Goal: Task Accomplishment & Management: Manage account settings

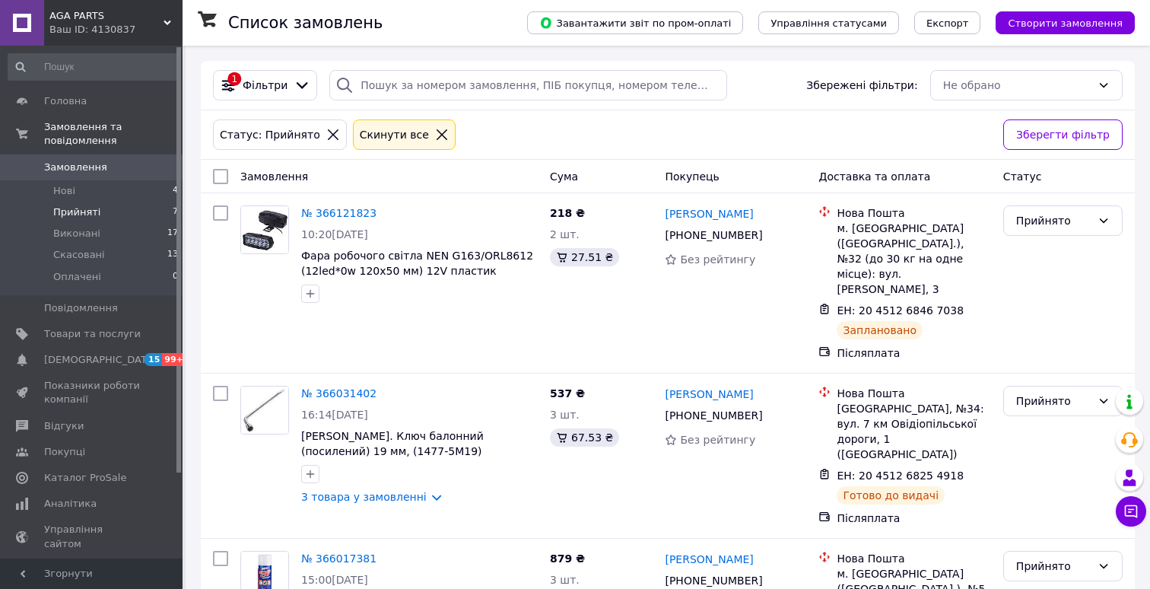
click at [129, 177] on link "Замовлення 0" at bounding box center [93, 167] width 187 height 26
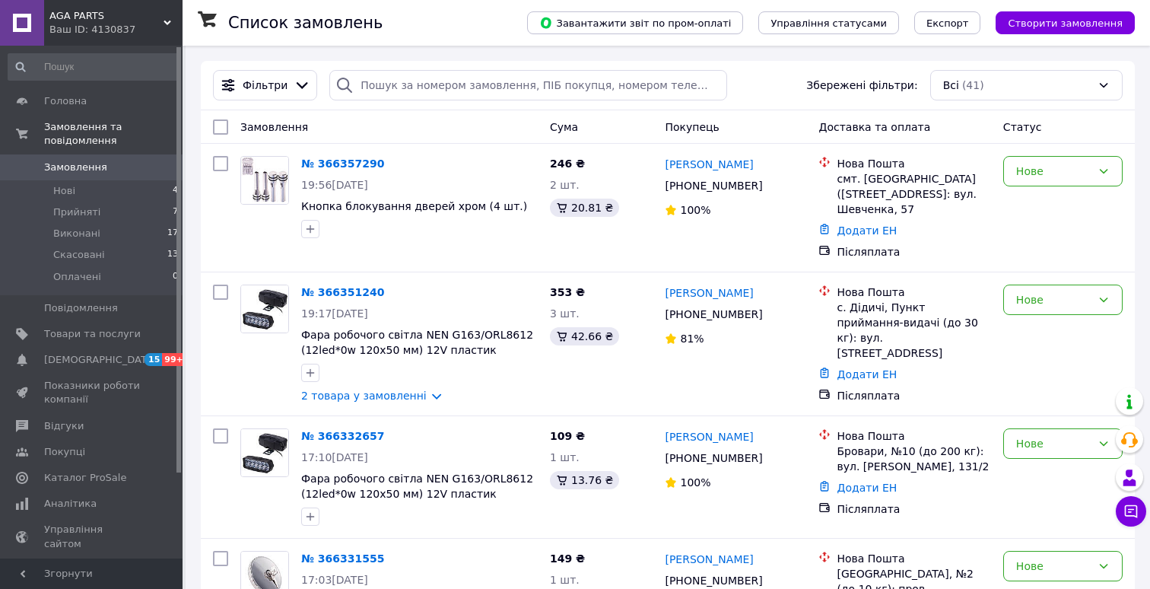
click at [130, 192] on li "Нові 4" at bounding box center [93, 190] width 187 height 21
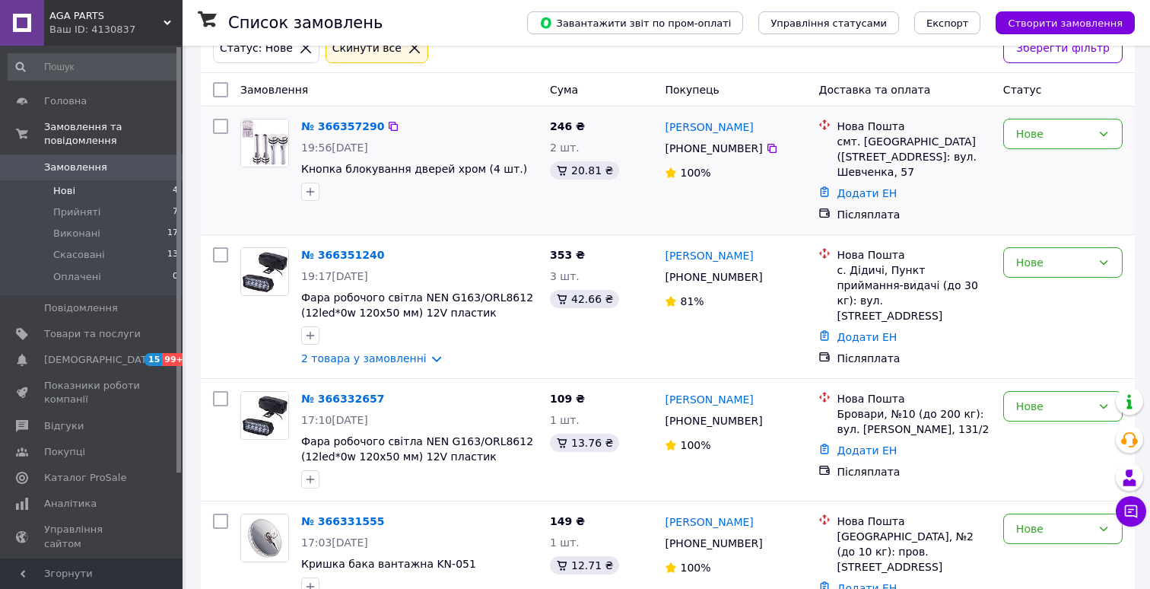
scroll to position [113, 0]
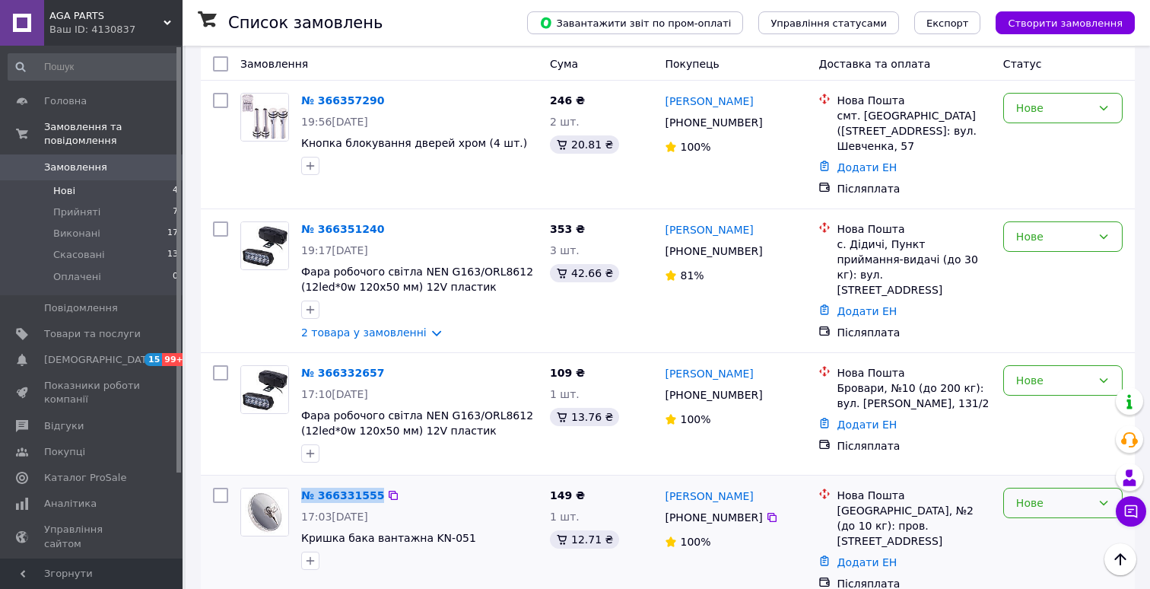
click at [1011, 487] on div "Нове" at bounding box center [1062, 502] width 119 height 30
click at [1037, 376] on li "Прийнято" at bounding box center [1063, 373] width 118 height 27
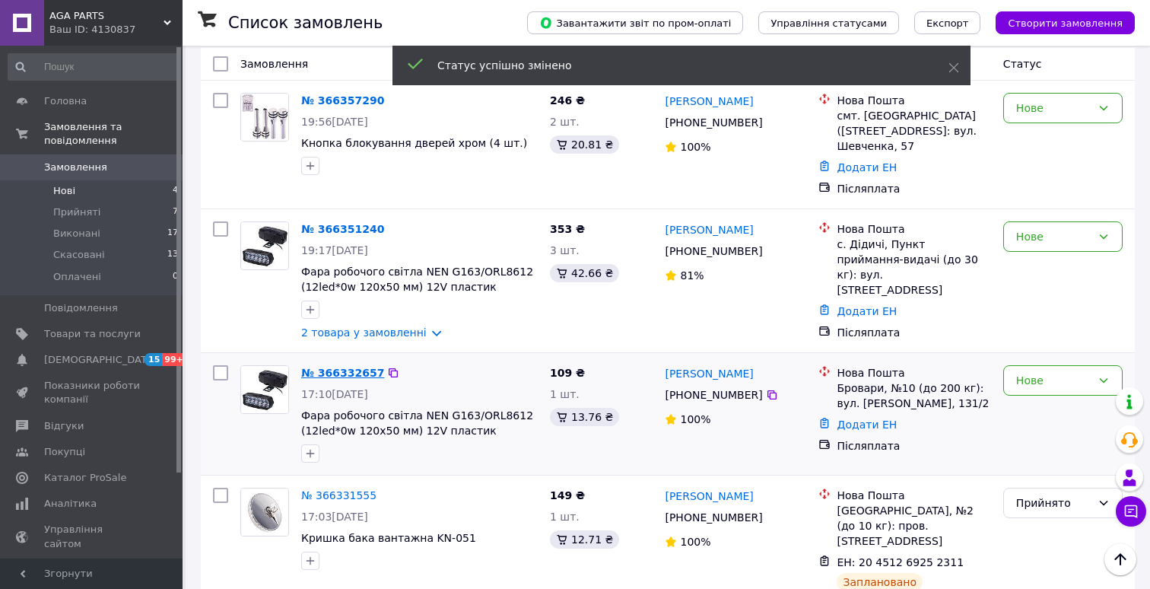
click at [332, 367] on link "№ 366332657" at bounding box center [342, 373] width 83 height 12
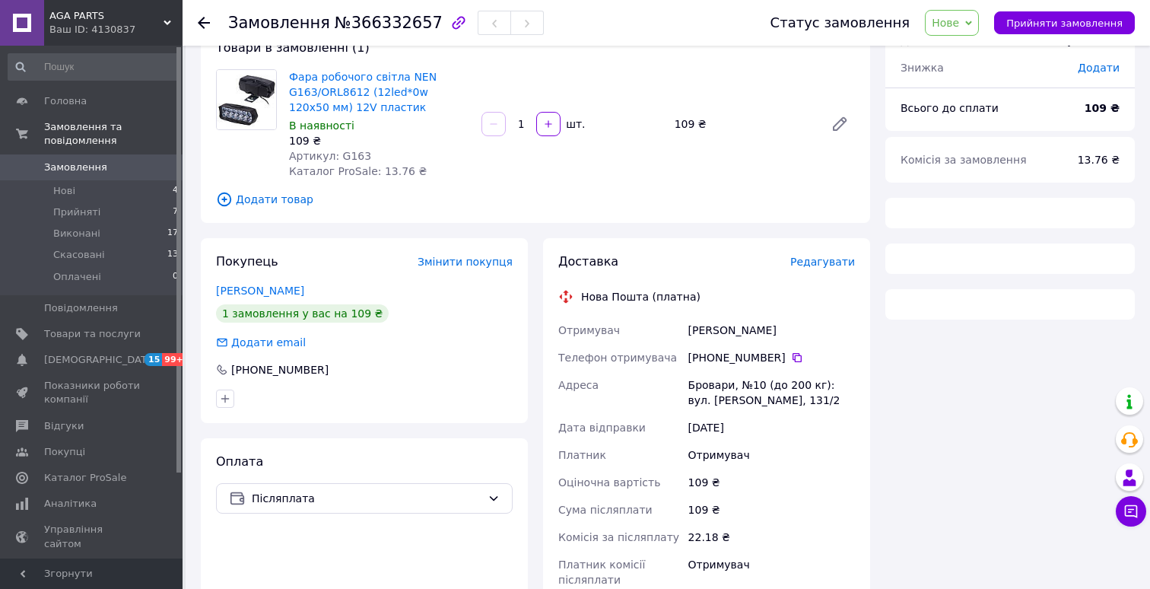
scroll to position [113, 0]
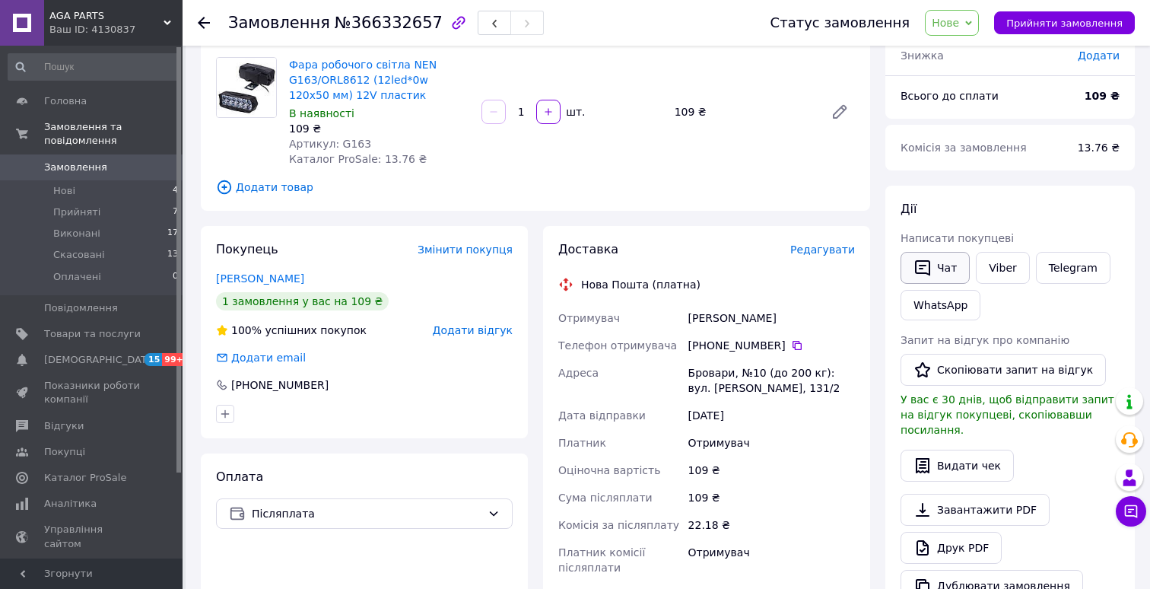
click at [932, 267] on button "Чат" at bounding box center [934, 268] width 69 height 32
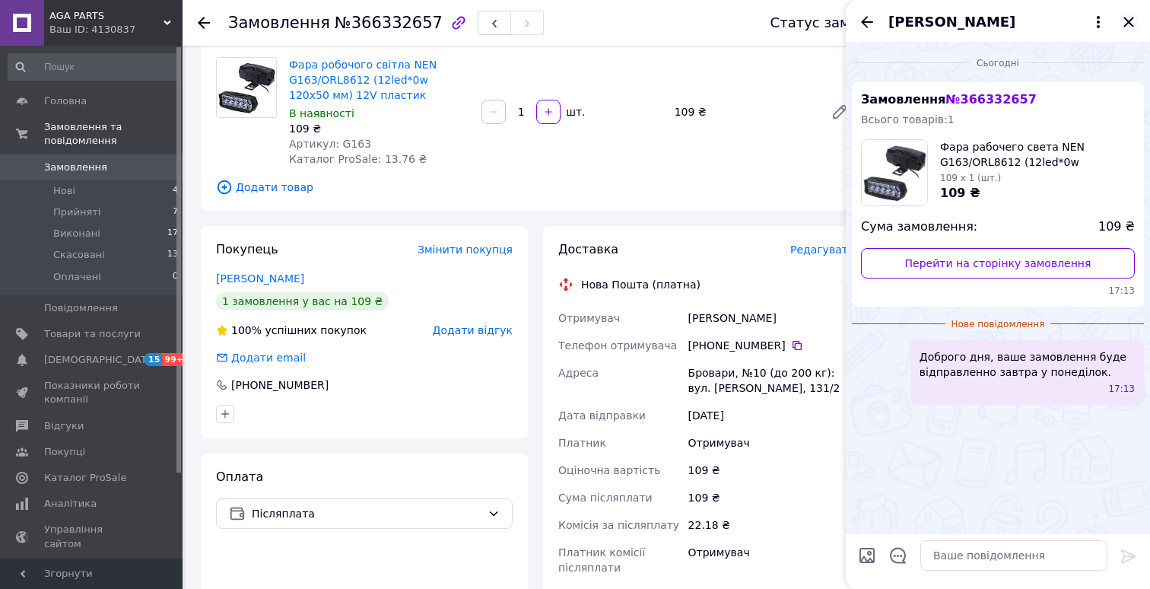
click at [1132, 27] on icon "Закрити" at bounding box center [1128, 22] width 18 height 18
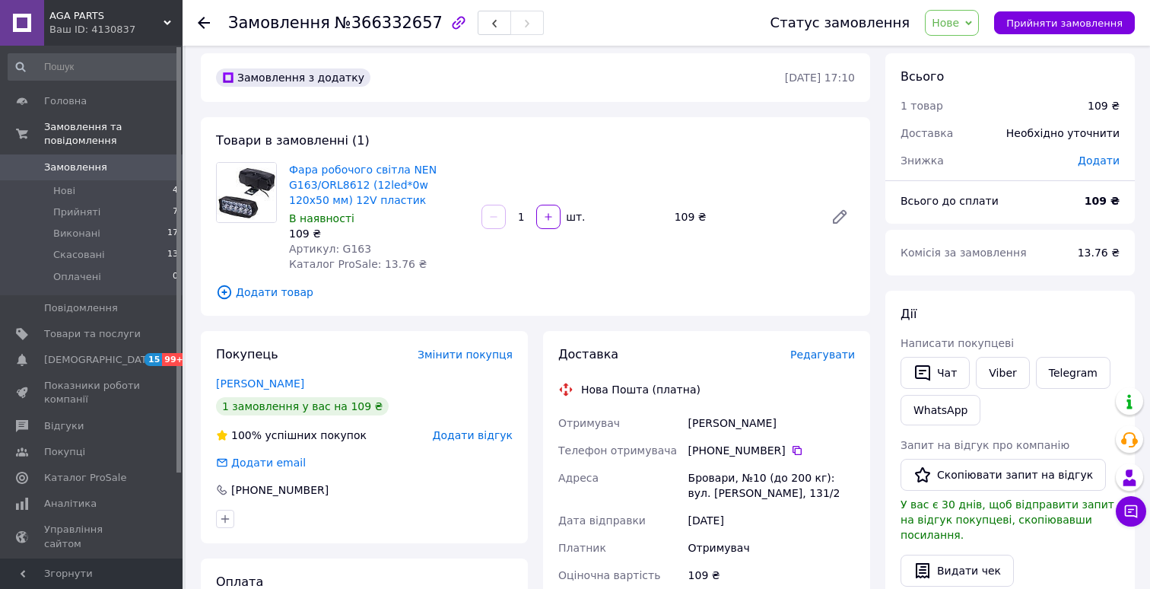
scroll to position [0, 0]
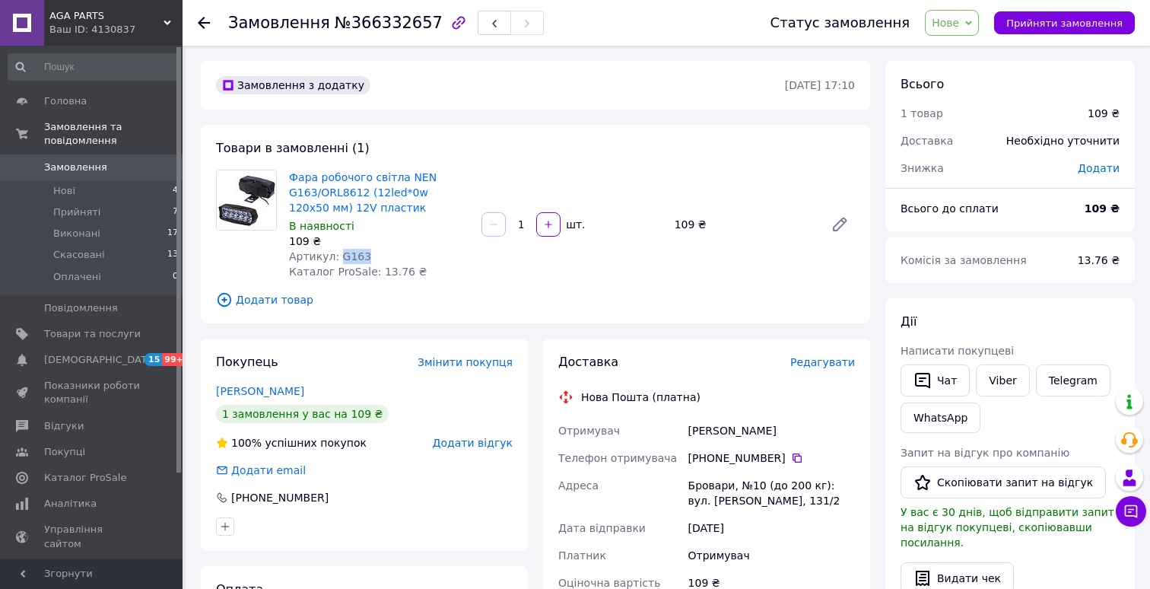
drag, startPoint x: 369, startPoint y: 250, endPoint x: 335, endPoint y: 254, distance: 33.7
click at [335, 254] on div "Артикул: G163" at bounding box center [379, 256] width 180 height 15
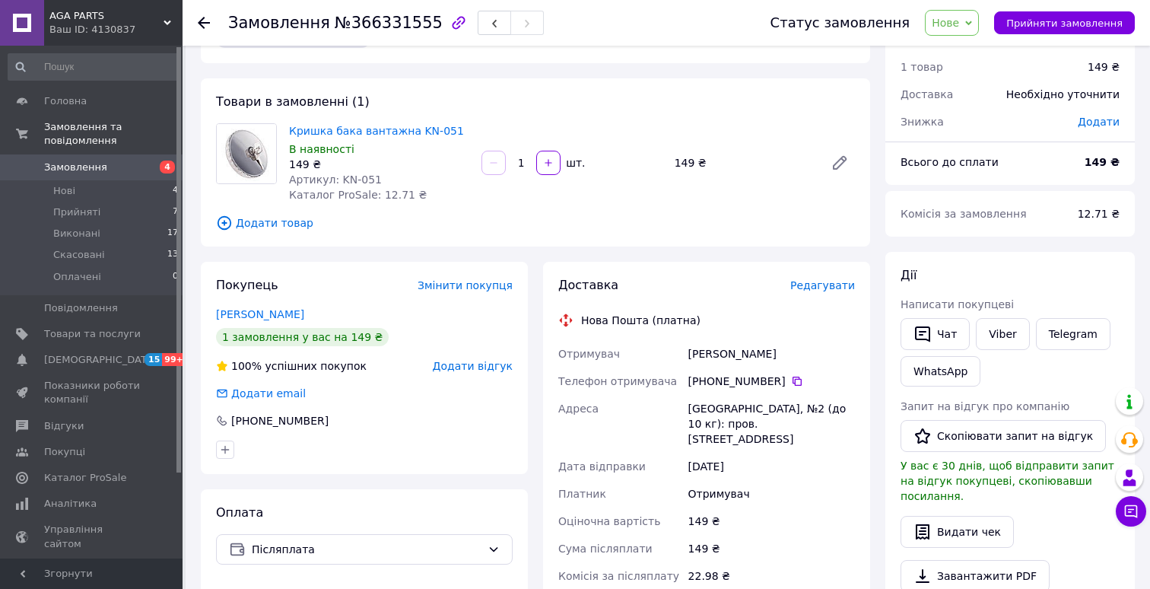
scroll to position [53, 0]
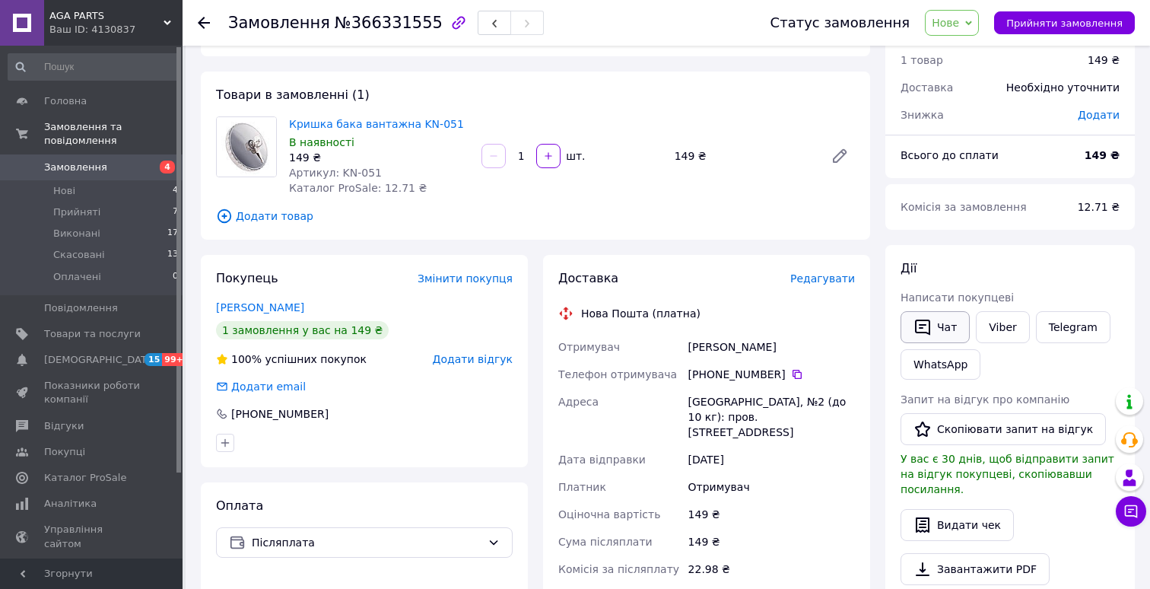
click at [935, 323] on button "Чат" at bounding box center [934, 327] width 69 height 32
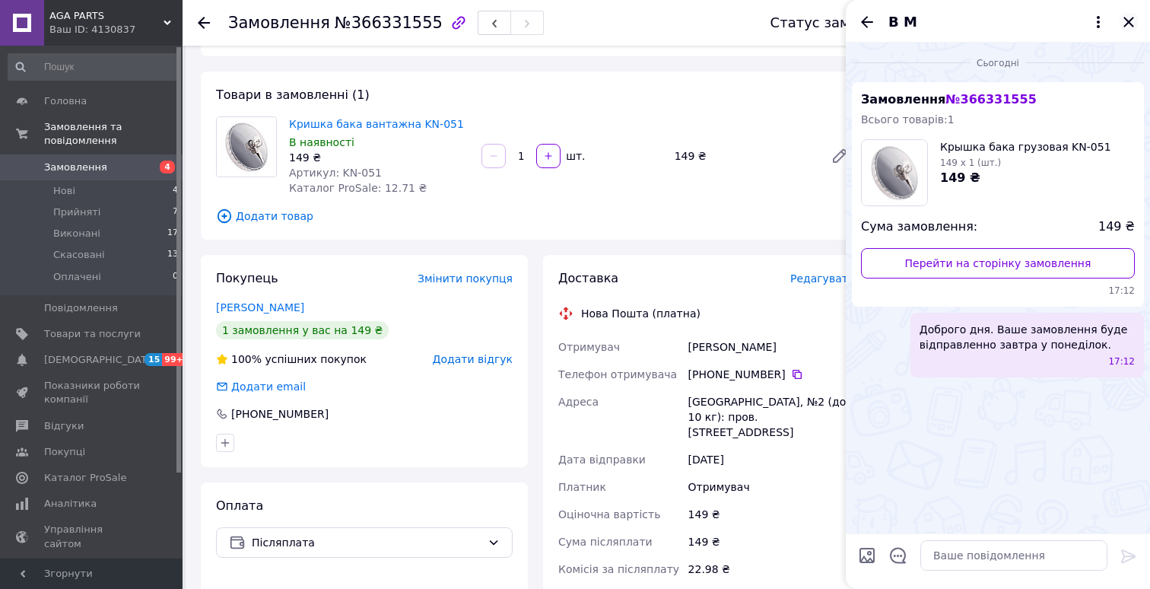
click at [1132, 28] on icon "Закрити" at bounding box center [1128, 22] width 18 height 18
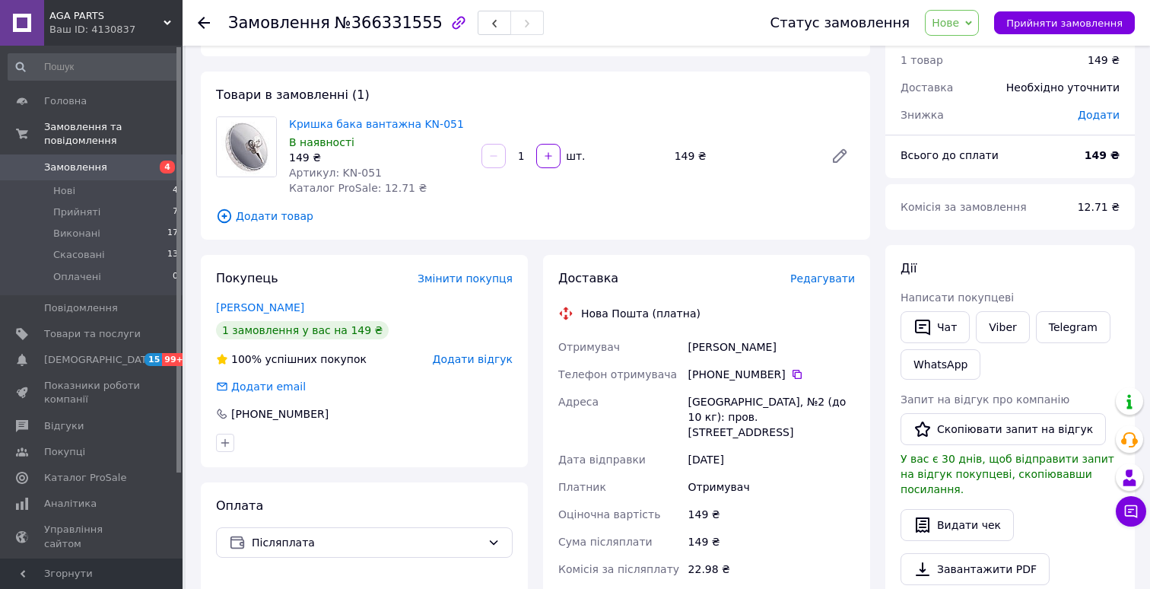
scroll to position [79, 0]
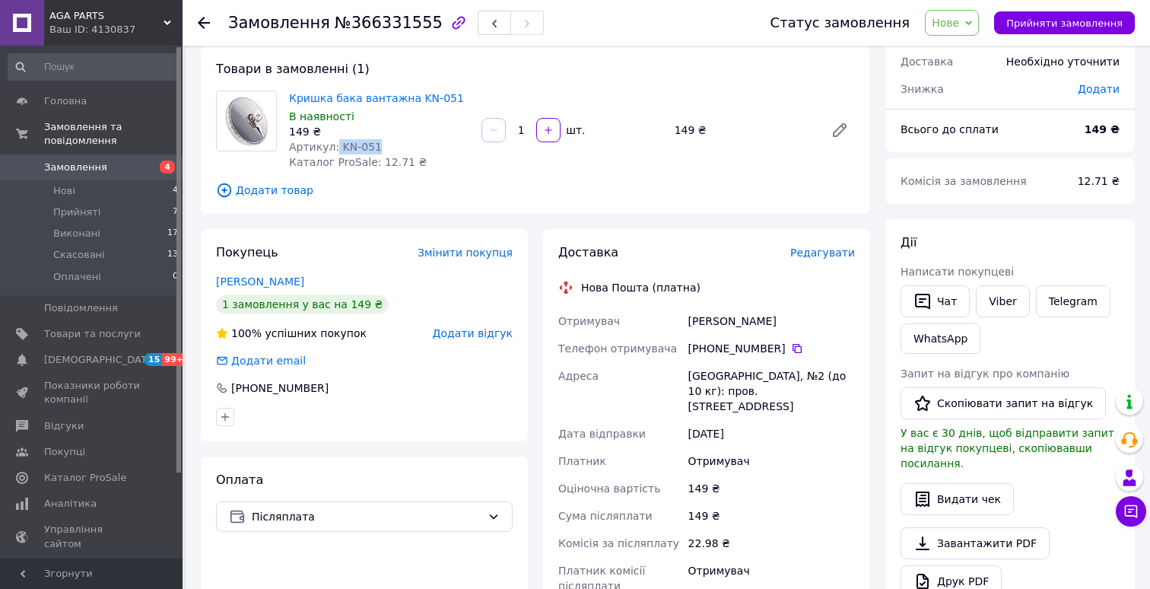
drag, startPoint x: 382, startPoint y: 145, endPoint x: 335, endPoint y: 145, distance: 46.4
click at [335, 145] on div "Артикул: KN-051" at bounding box center [379, 146] width 180 height 15
copy span "KN-051"
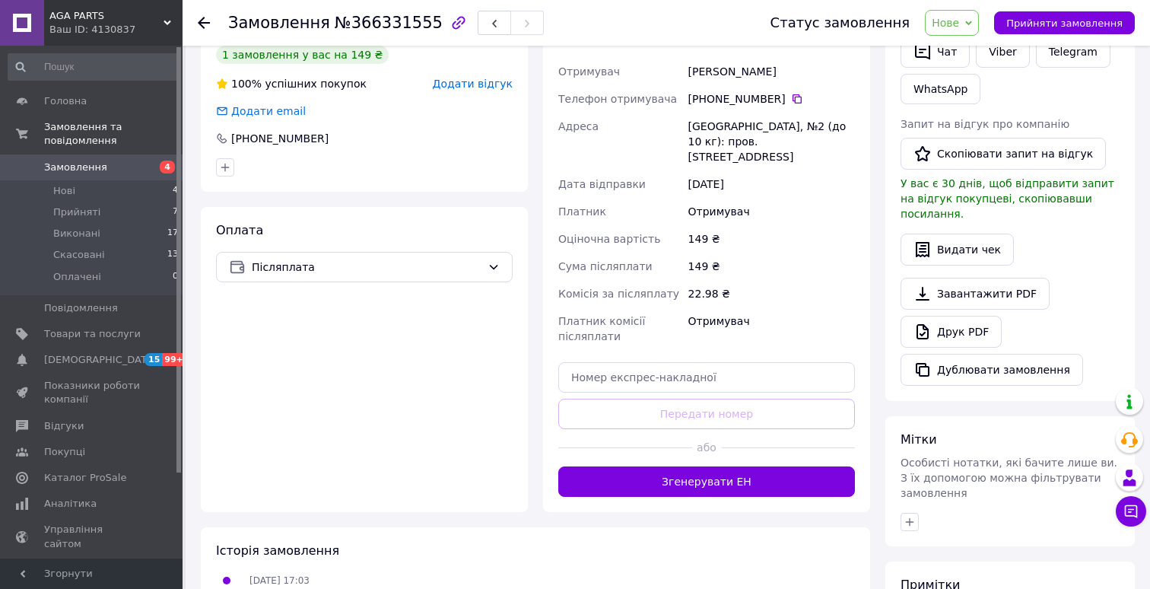
scroll to position [339, 0]
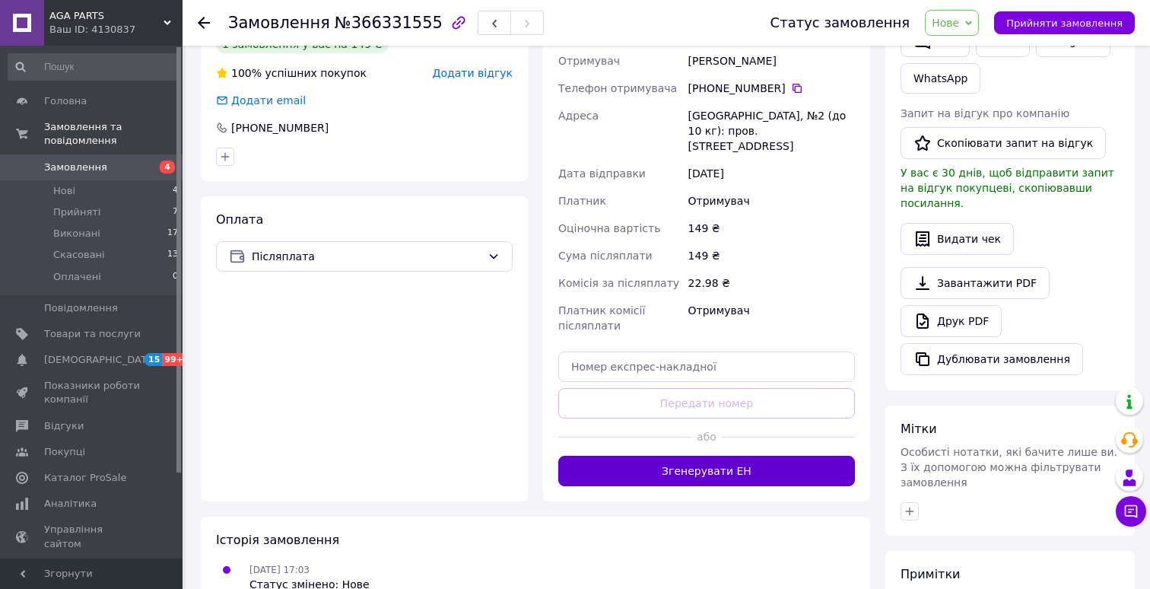
click at [652, 456] on button "Згенерувати ЕН" at bounding box center [706, 471] width 297 height 30
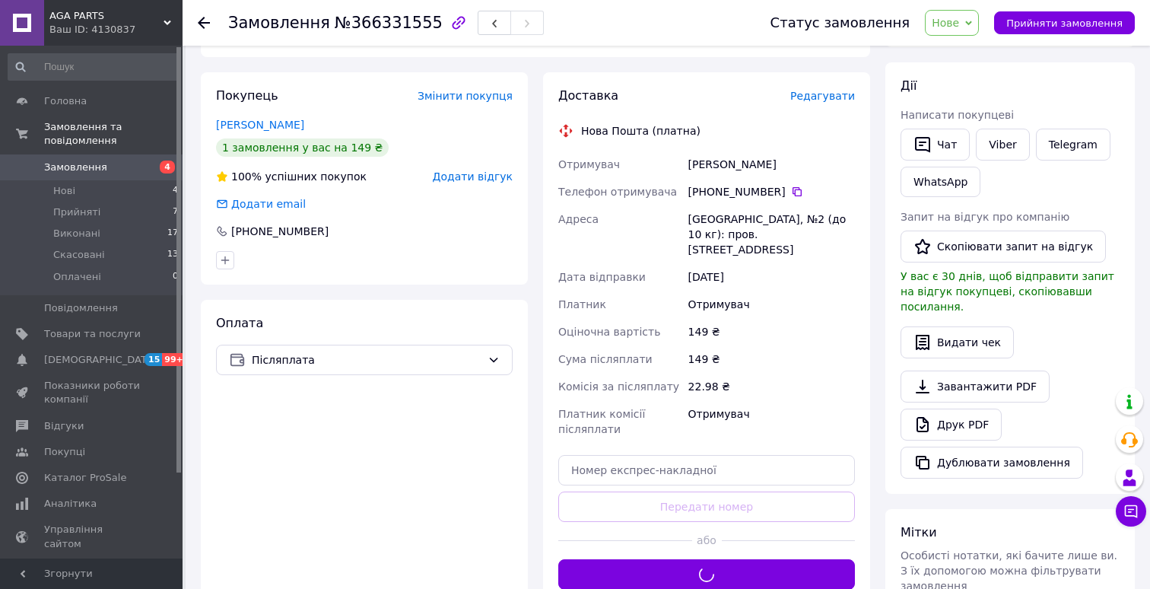
scroll to position [234, 0]
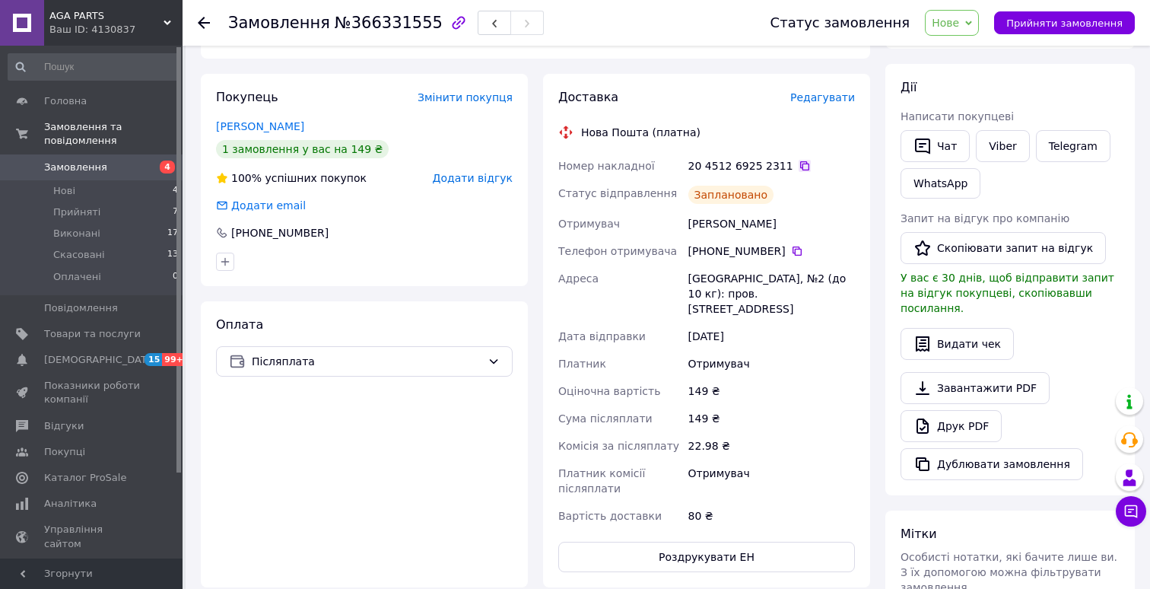
click at [800, 168] on icon at bounding box center [804, 165] width 9 height 9
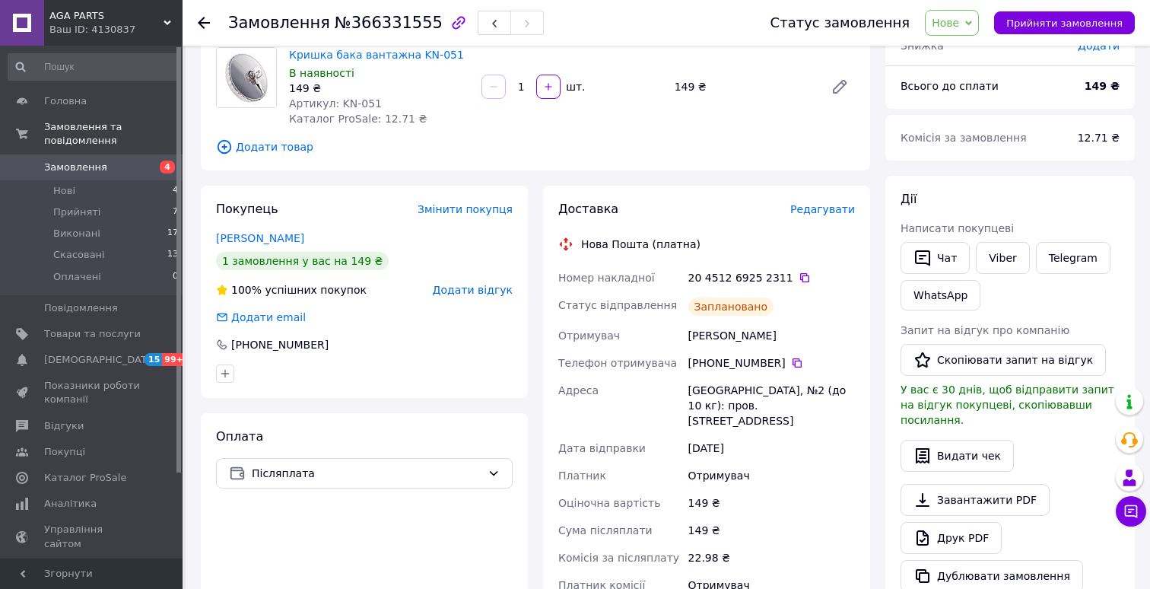
scroll to position [90, 0]
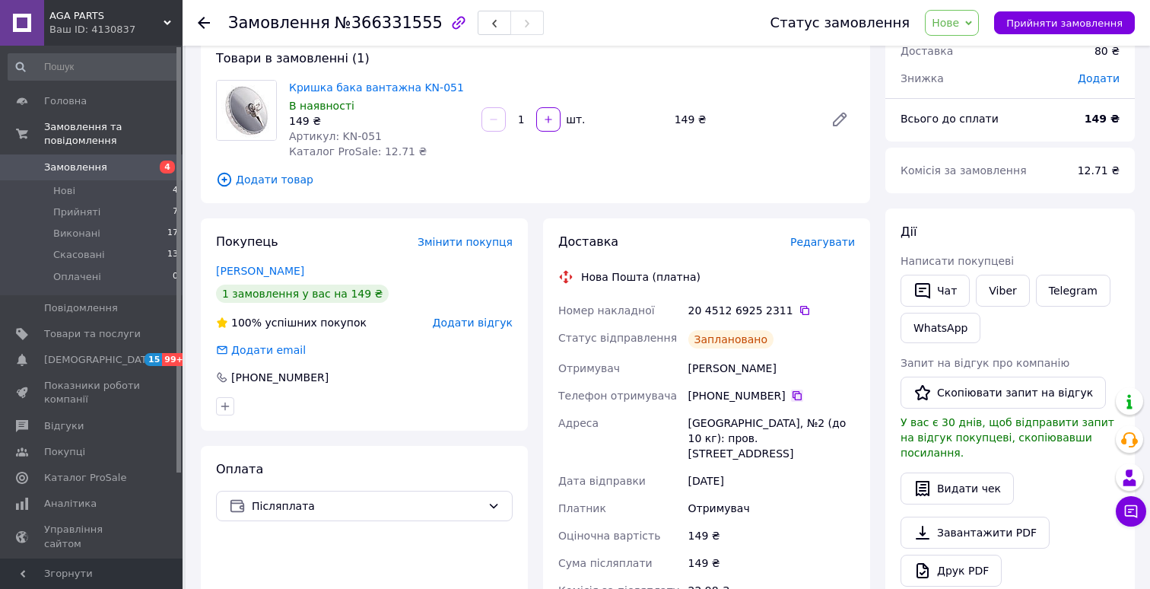
click at [801, 398] on icon at bounding box center [797, 395] width 12 height 12
click at [700, 420] on div "[GEOGRAPHIC_DATA], №2 (до 10 кг): пров. [STREET_ADDRESS]" at bounding box center [771, 438] width 173 height 58
copy div "Вільнянськ"
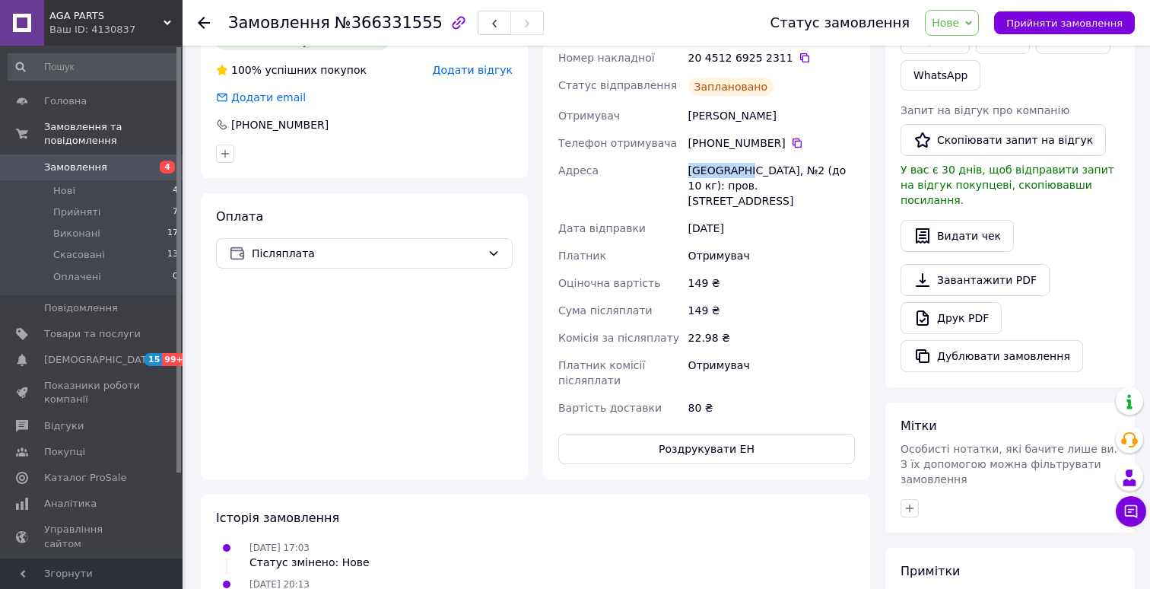
scroll to position [379, 0]
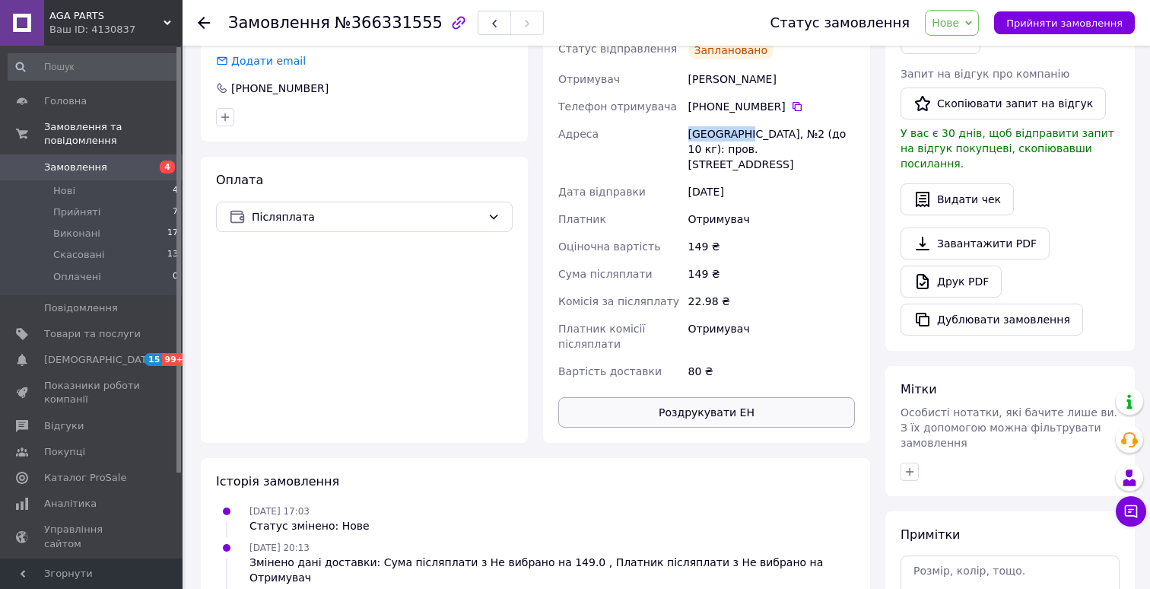
click at [735, 409] on button "Роздрукувати ЕН" at bounding box center [706, 412] width 297 height 30
